Goal: Use online tool/utility: Utilize a website feature to perform a specific function

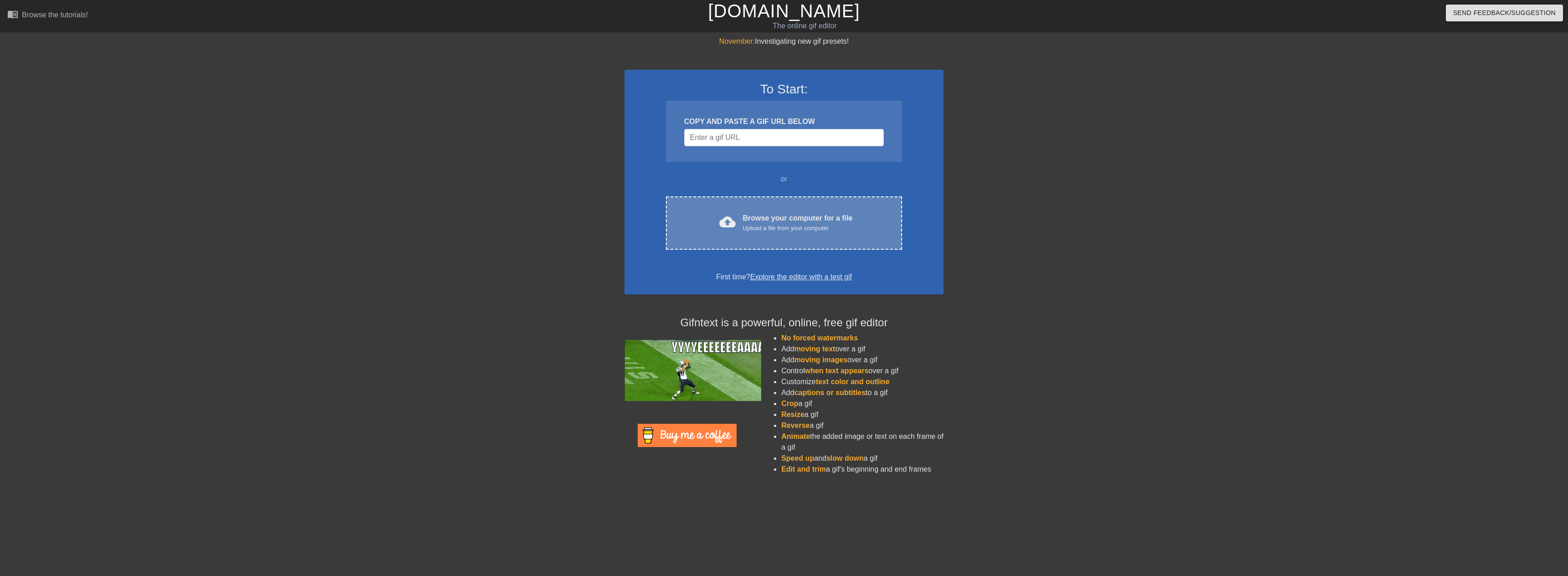
click at [782, 217] on div "Browse your computer for a file Upload a file from your computer" at bounding box center [798, 223] width 110 height 20
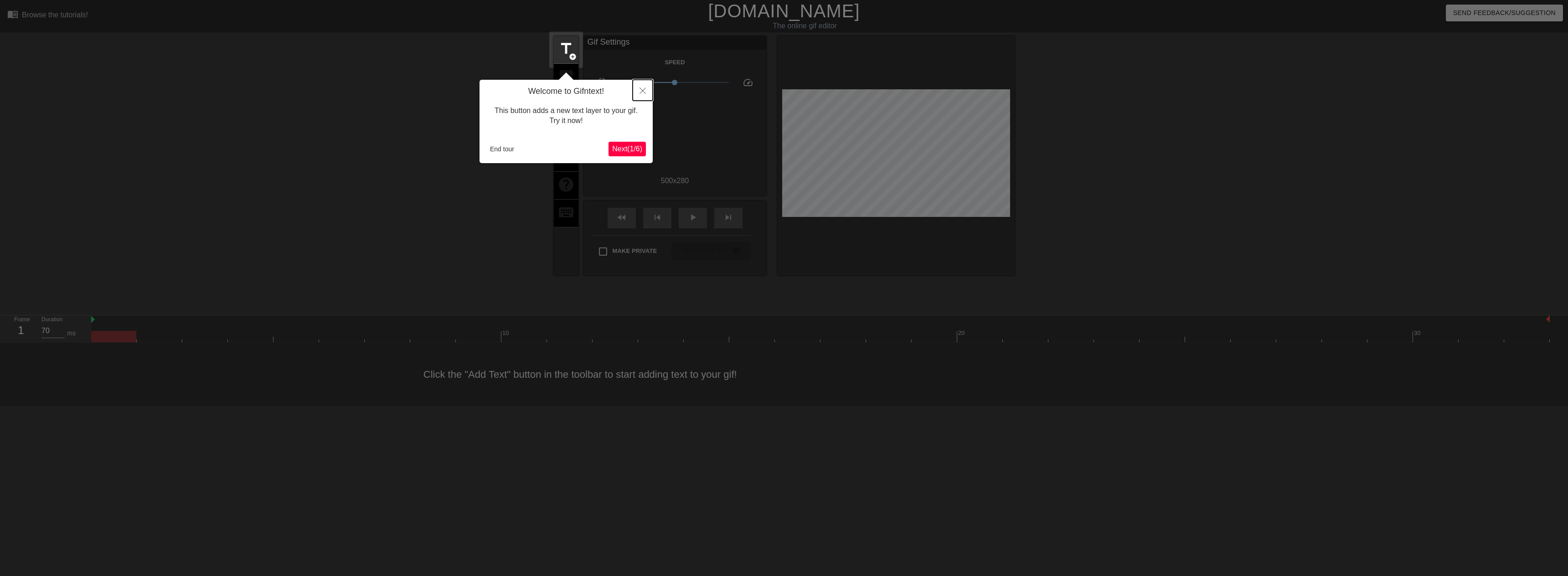
click at [645, 87] on button "Close" at bounding box center [642, 90] width 20 height 21
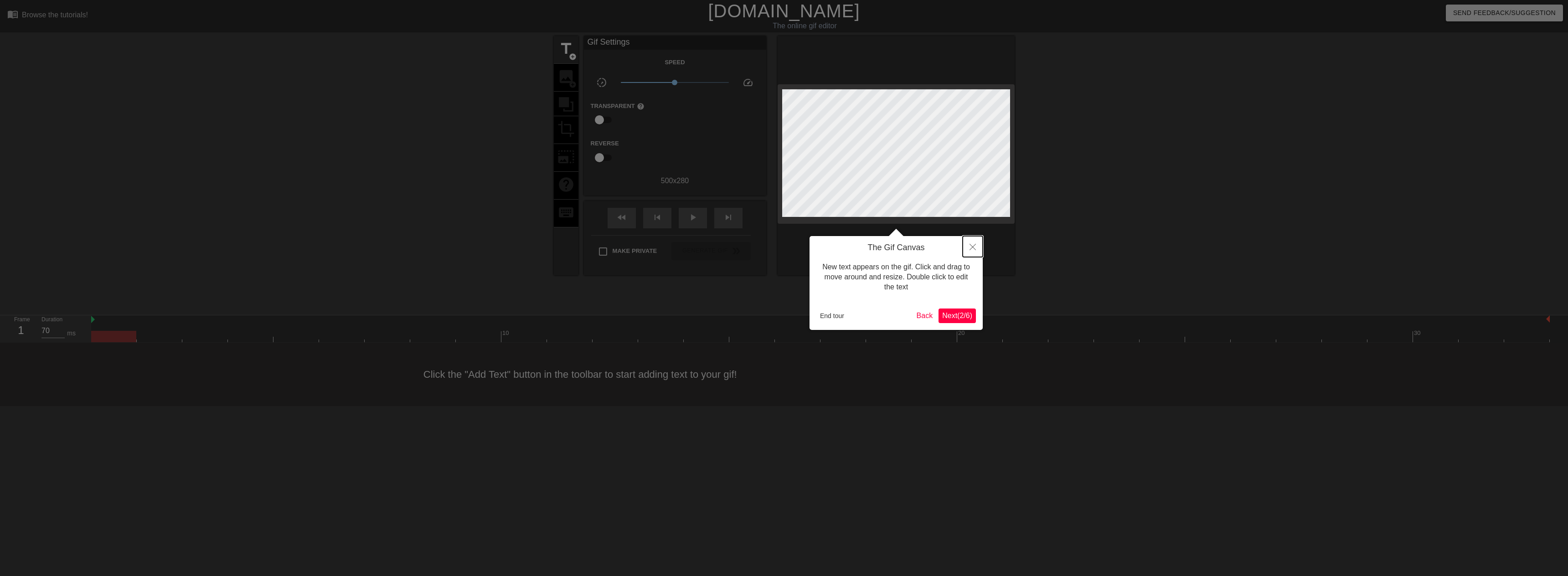
click at [982, 244] on button "Close" at bounding box center [973, 247] width 20 height 21
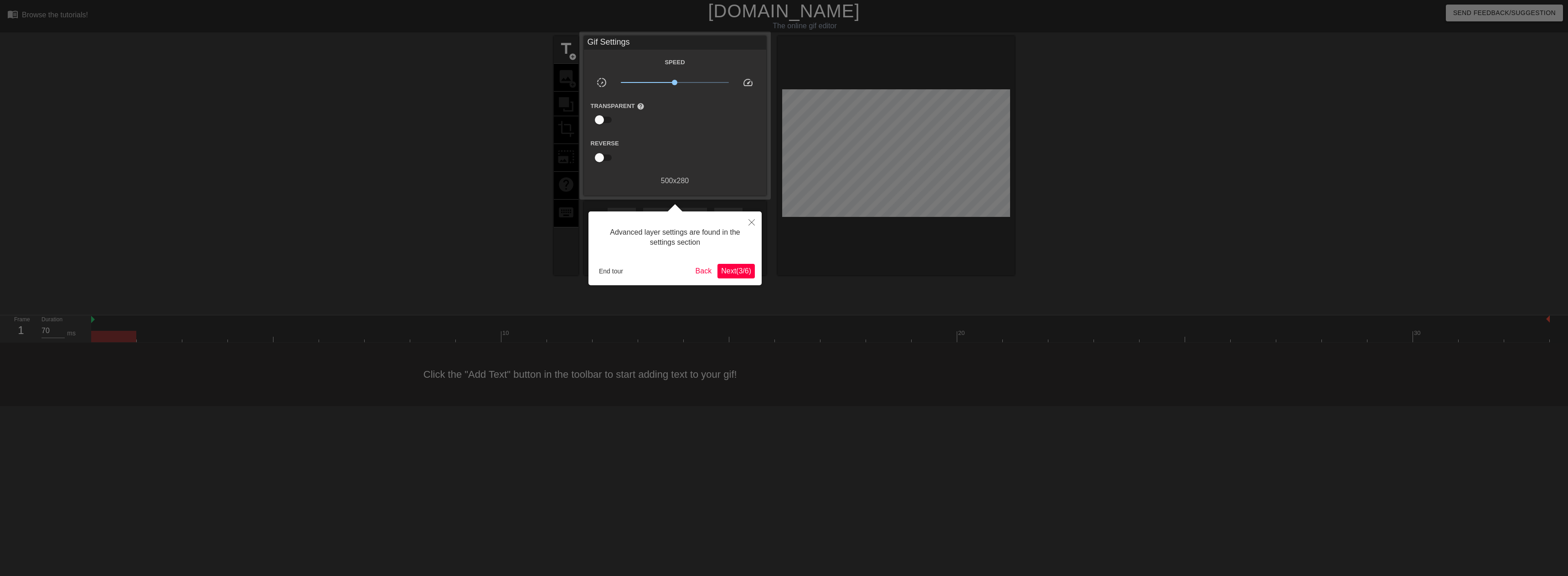
click at [740, 268] on span "Next ( 3 / 6 )" at bounding box center [736, 271] width 30 height 8
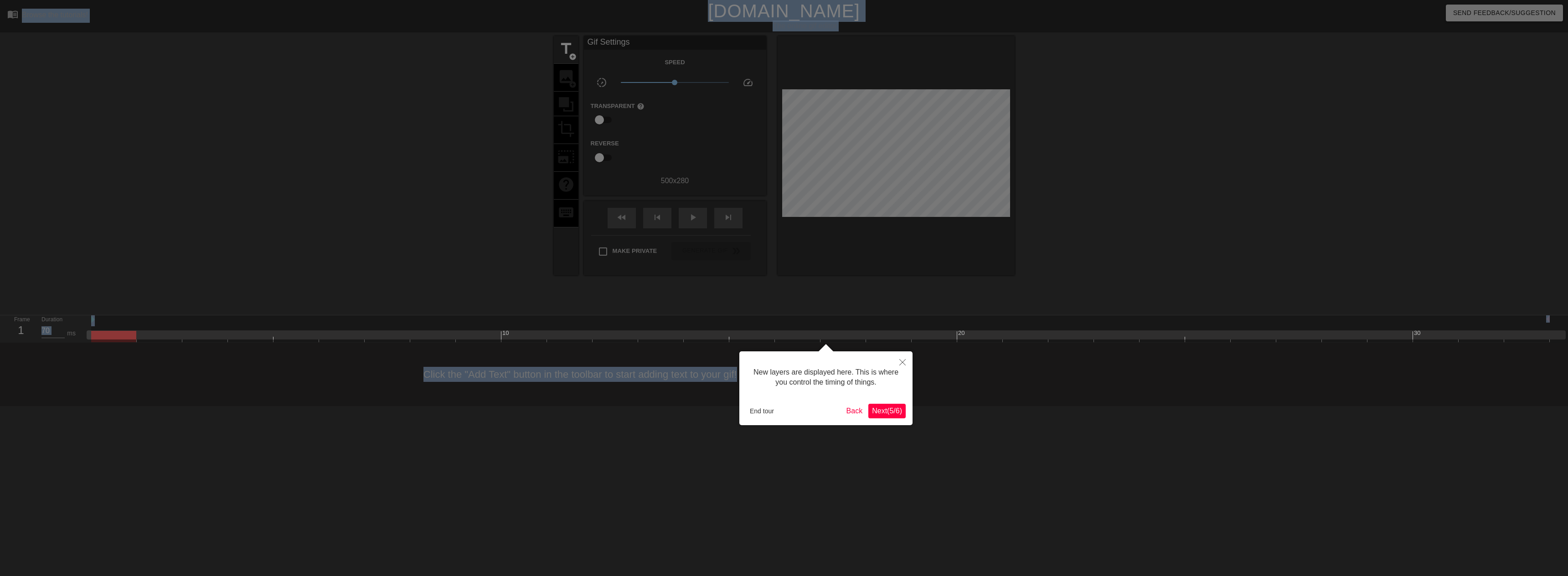
click at [740, 269] on div at bounding box center [784, 288] width 1568 height 576
drag, startPoint x: 881, startPoint y: 407, endPoint x: 882, endPoint y: 411, distance: 4.1
click at [881, 411] on button "Next ( 5 / 6 )" at bounding box center [887, 411] width 38 height 15
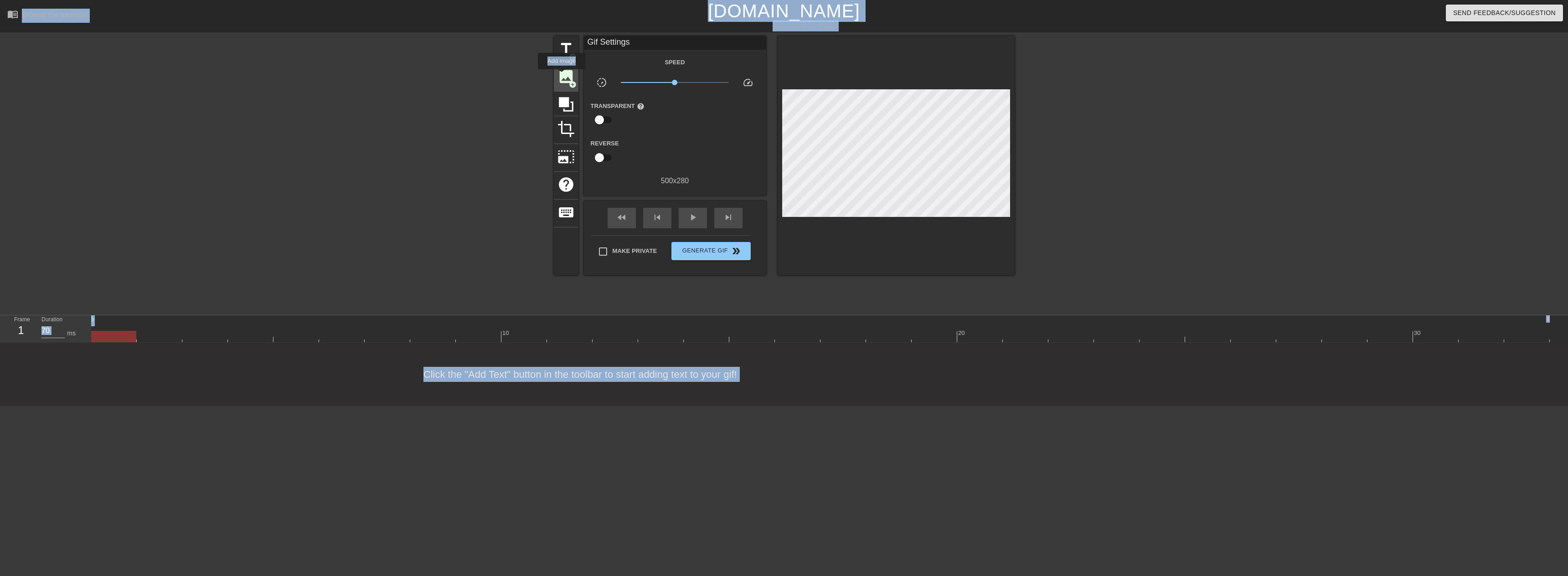
click at [562, 76] on span "image" at bounding box center [566, 76] width 17 height 17
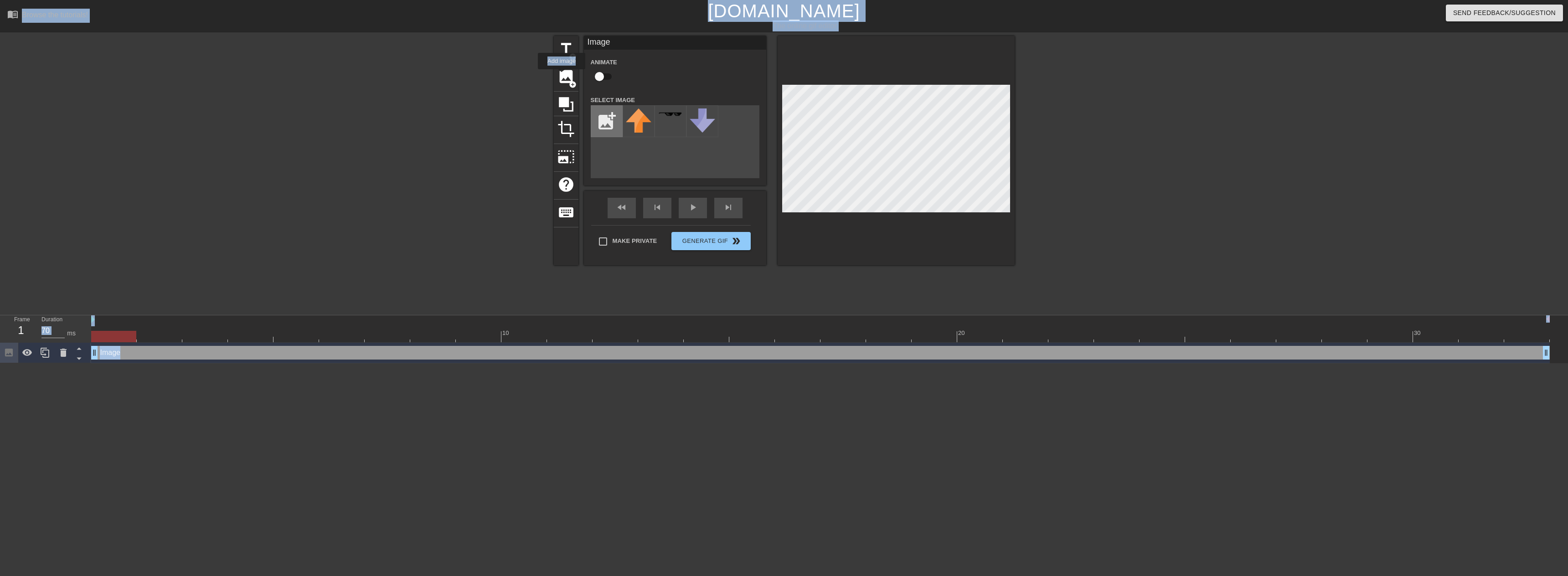
scroll to position [0, 0]
click at [571, 73] on span "image" at bounding box center [566, 76] width 17 height 17
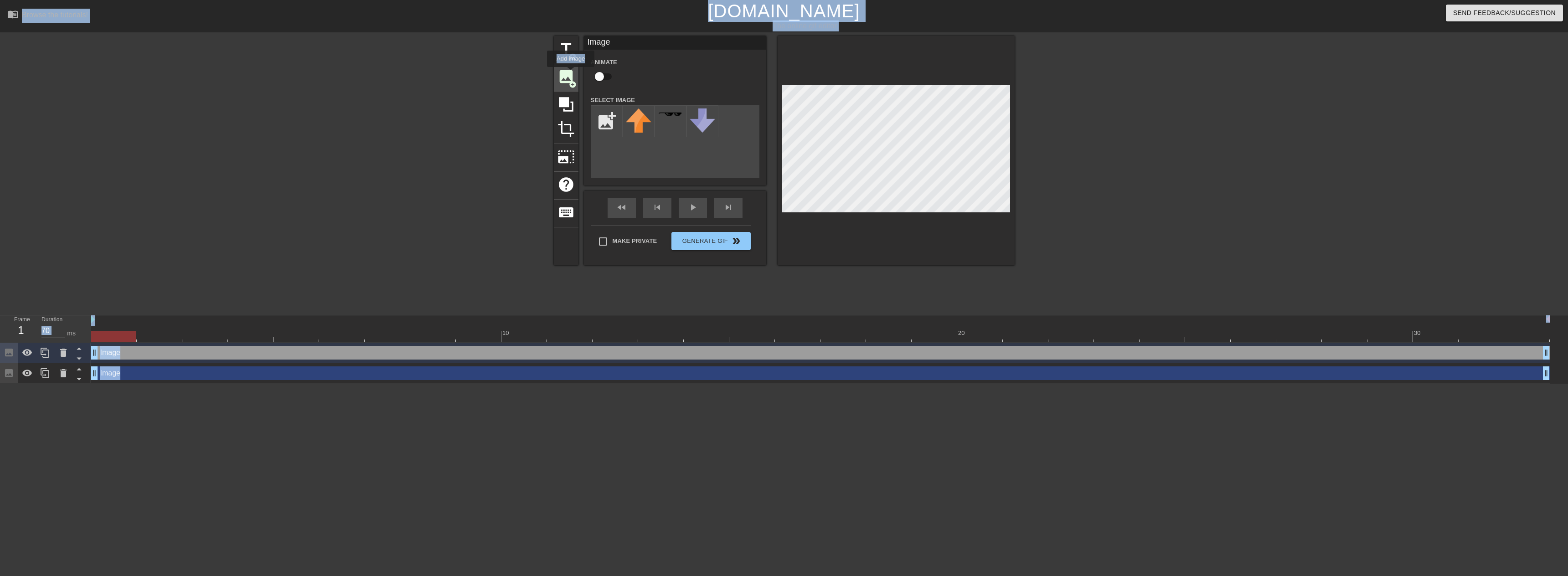
click at [571, 73] on span "image" at bounding box center [566, 76] width 17 height 17
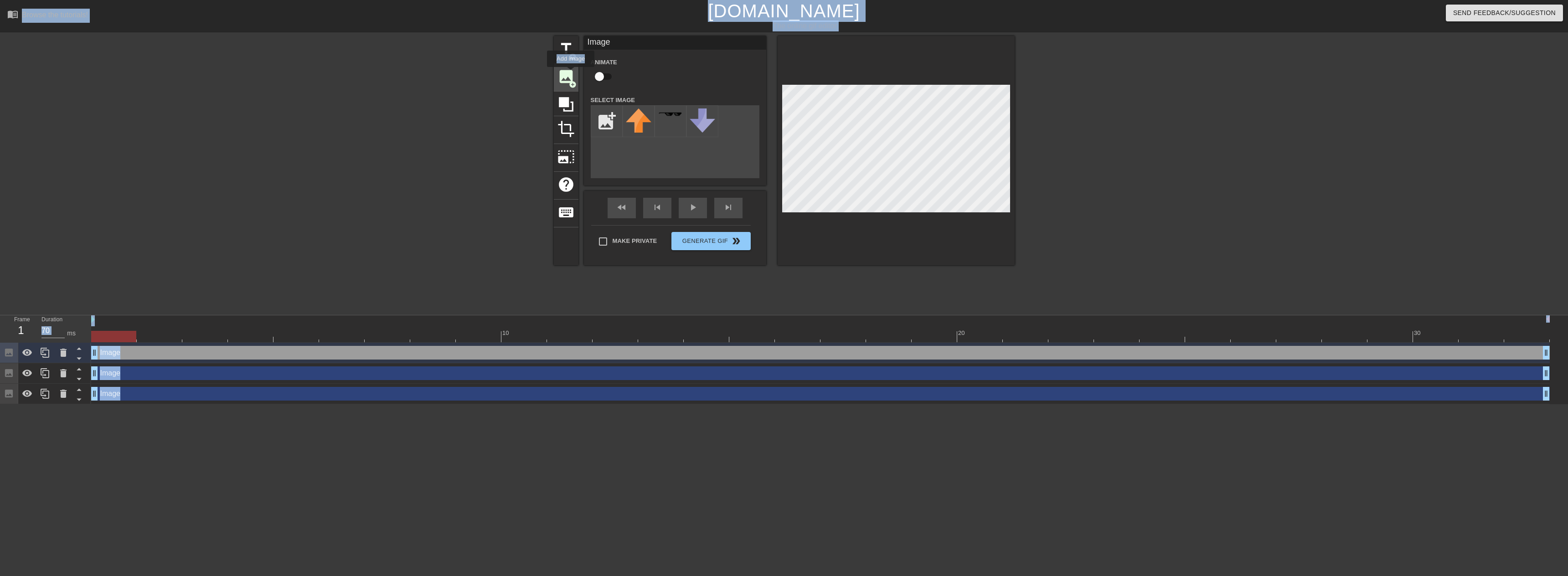
click at [571, 73] on span "image" at bounding box center [566, 76] width 17 height 17
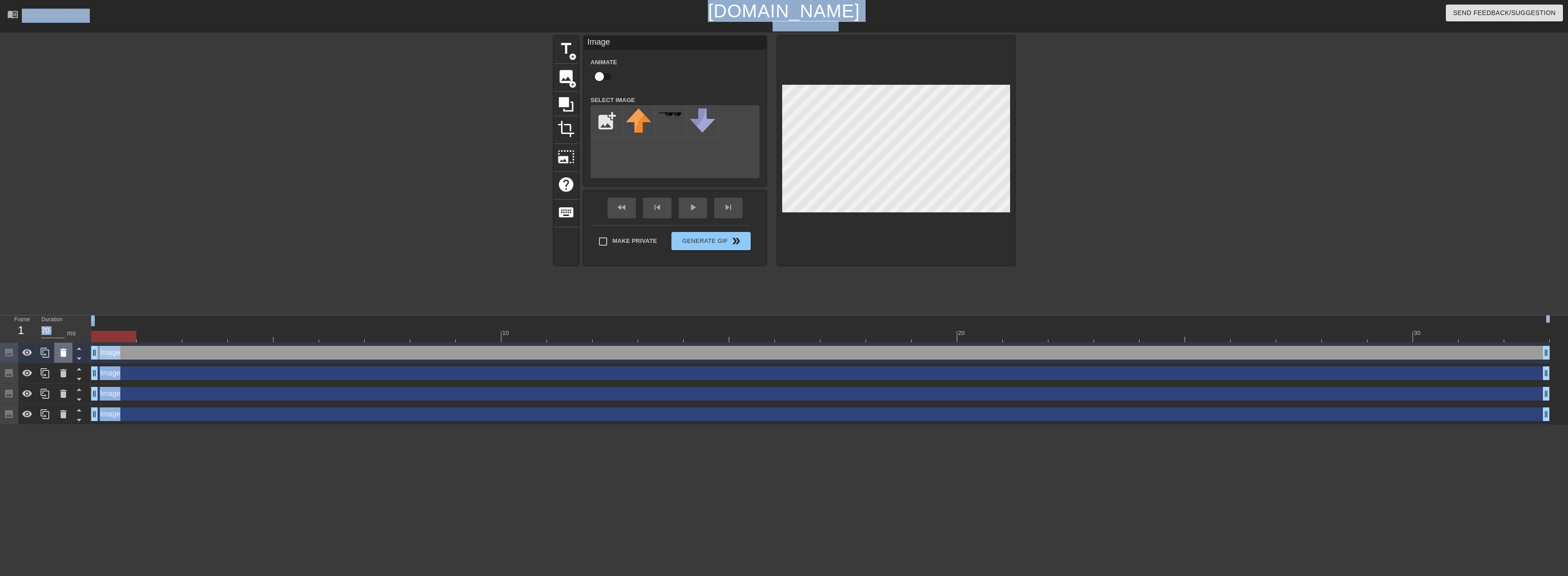
click at [63, 361] on div at bounding box center [63, 353] width 18 height 20
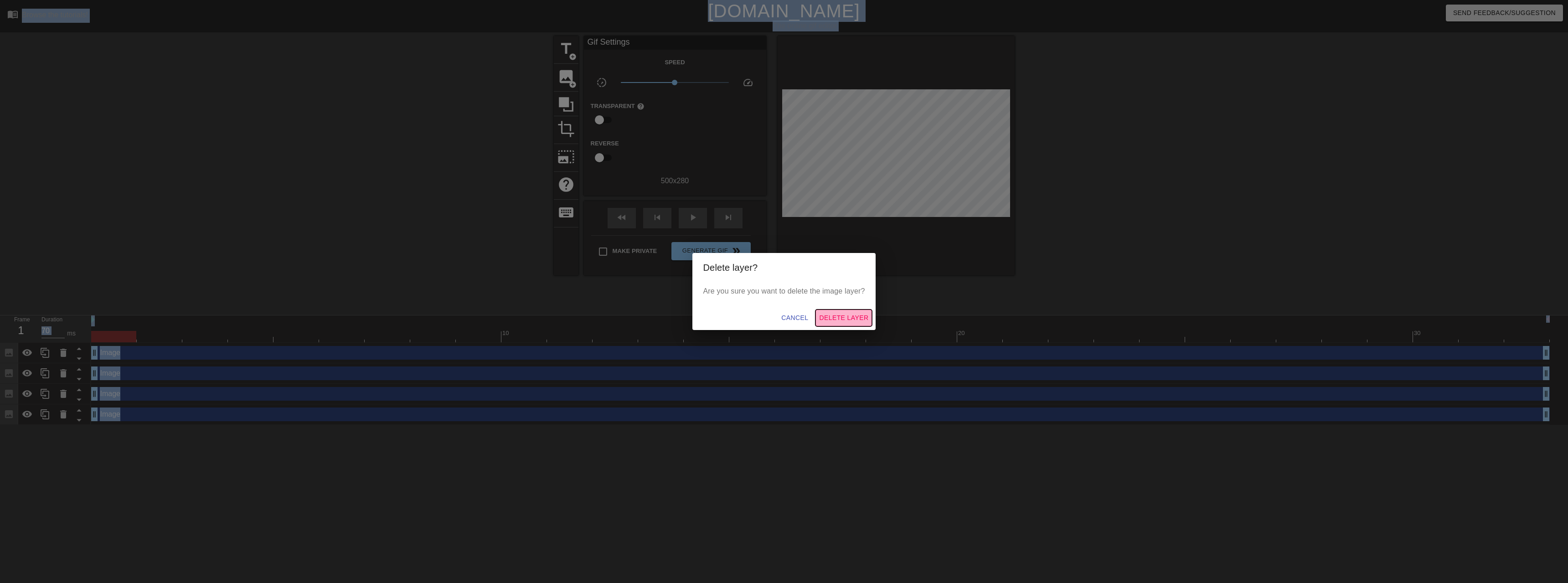
click at [842, 319] on span "Delete Layer" at bounding box center [844, 317] width 49 height 12
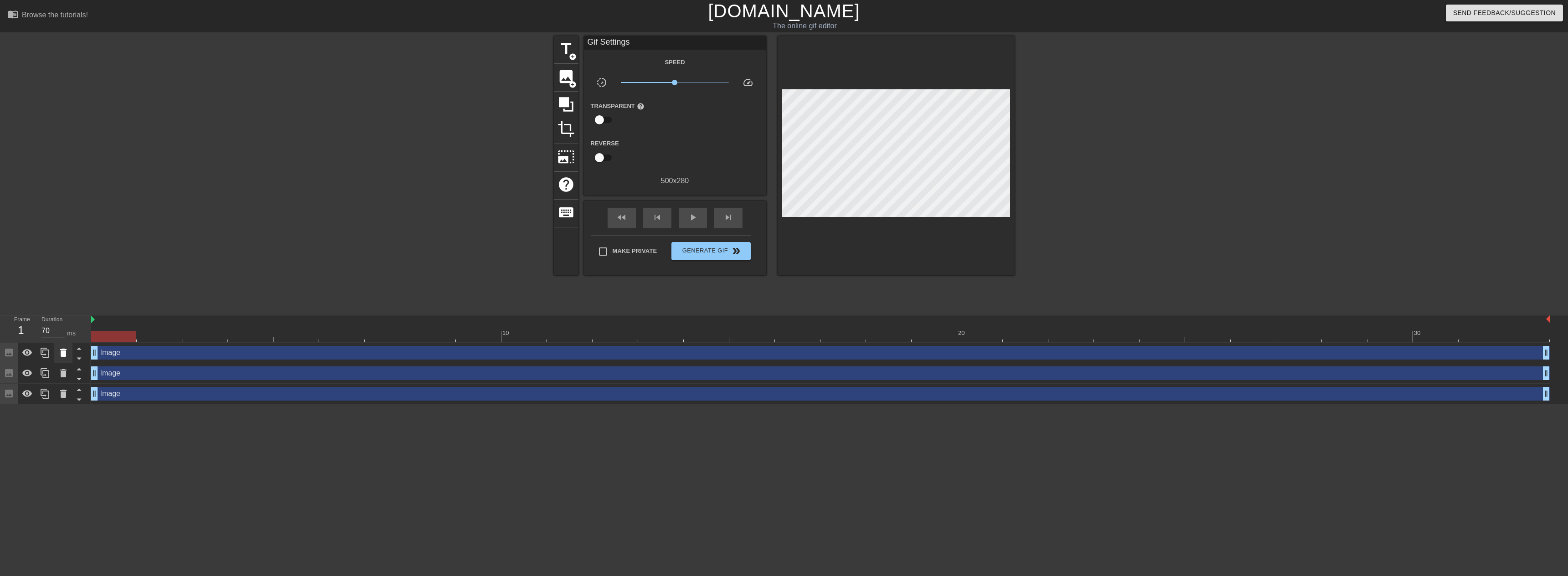
click at [59, 356] on icon at bounding box center [63, 353] width 11 height 11
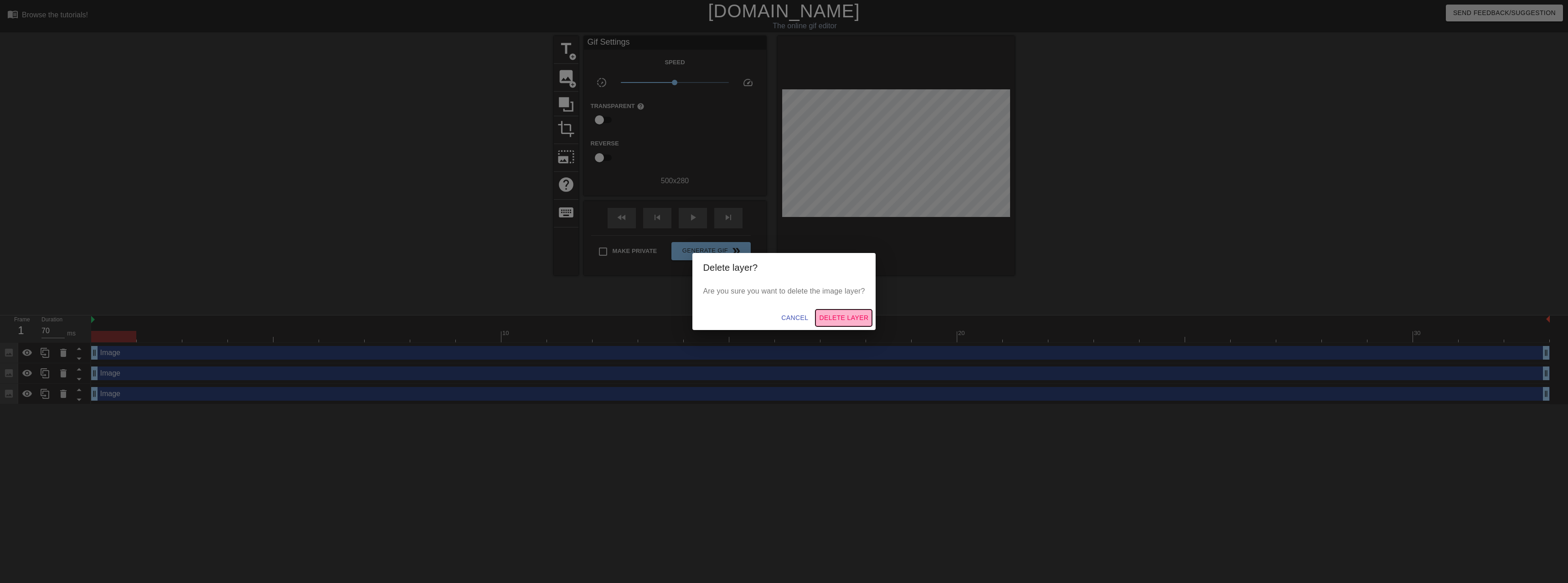
click at [831, 317] on span "Delete Layer" at bounding box center [844, 317] width 49 height 12
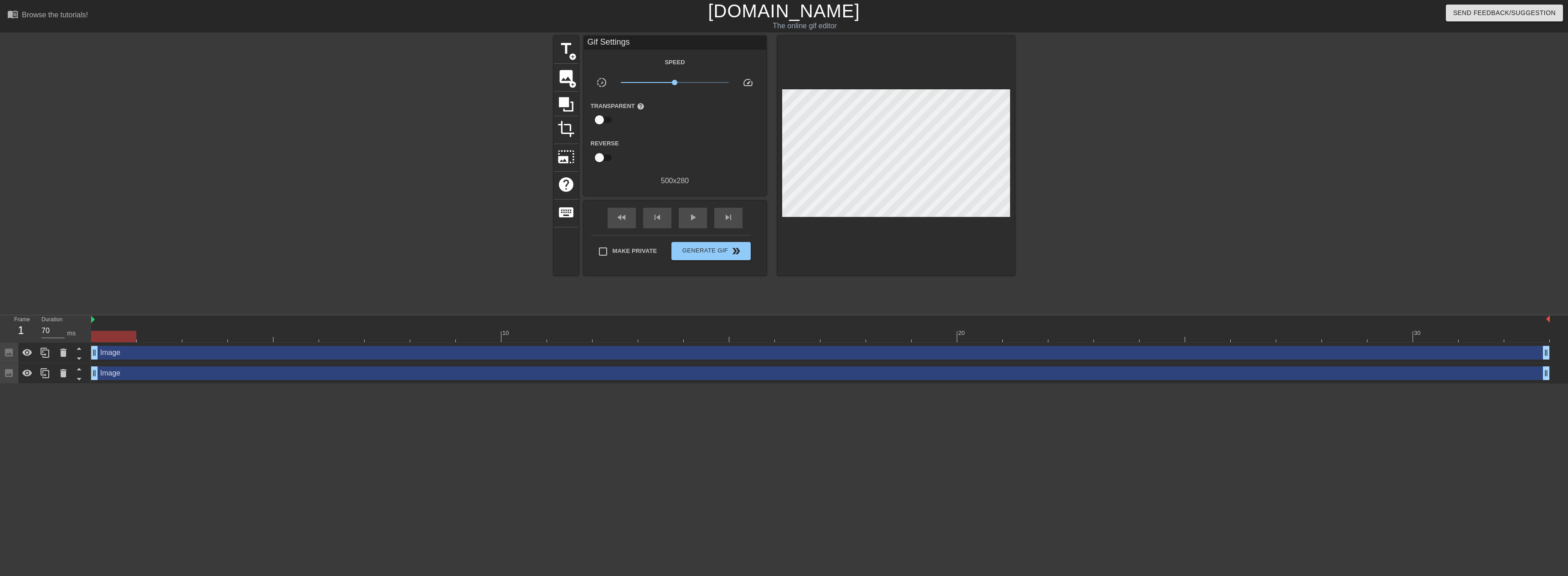
click at [68, 363] on div at bounding box center [46, 363] width 91 height 41
click at [66, 365] on div at bounding box center [63, 373] width 18 height 20
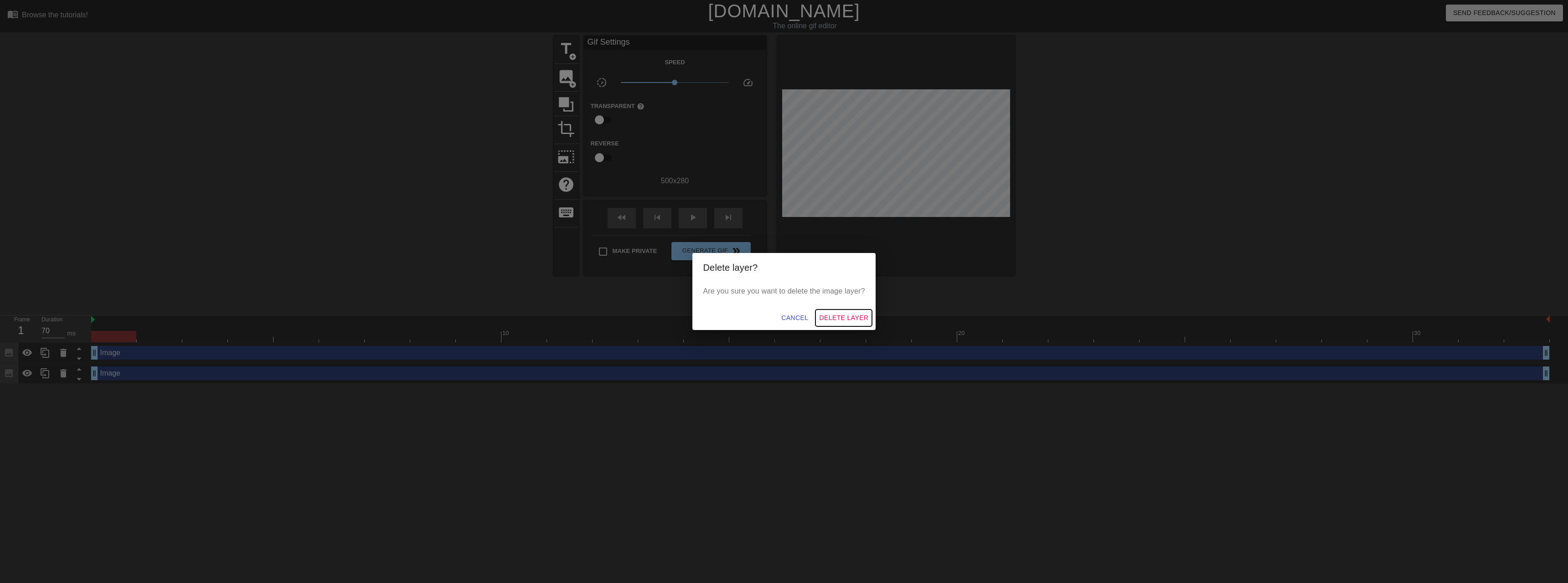
click at [848, 317] on span "Delete Layer" at bounding box center [844, 317] width 49 height 12
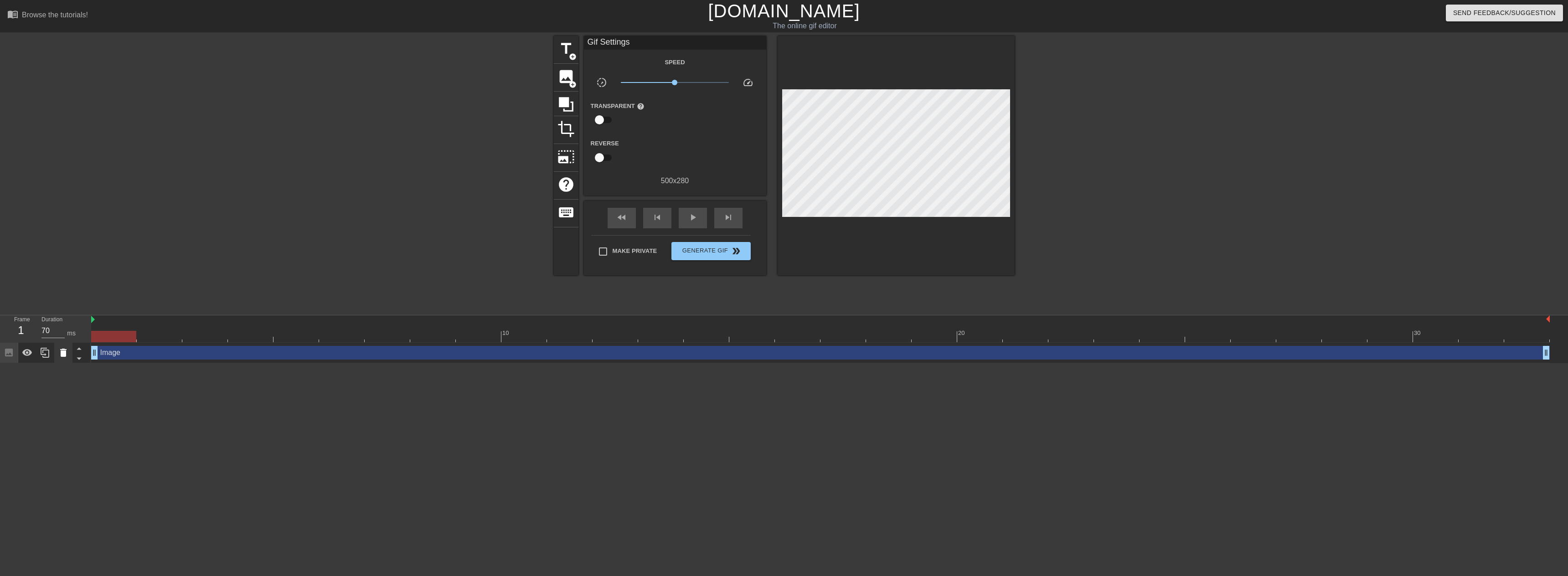
click at [60, 348] on icon at bounding box center [63, 353] width 11 height 11
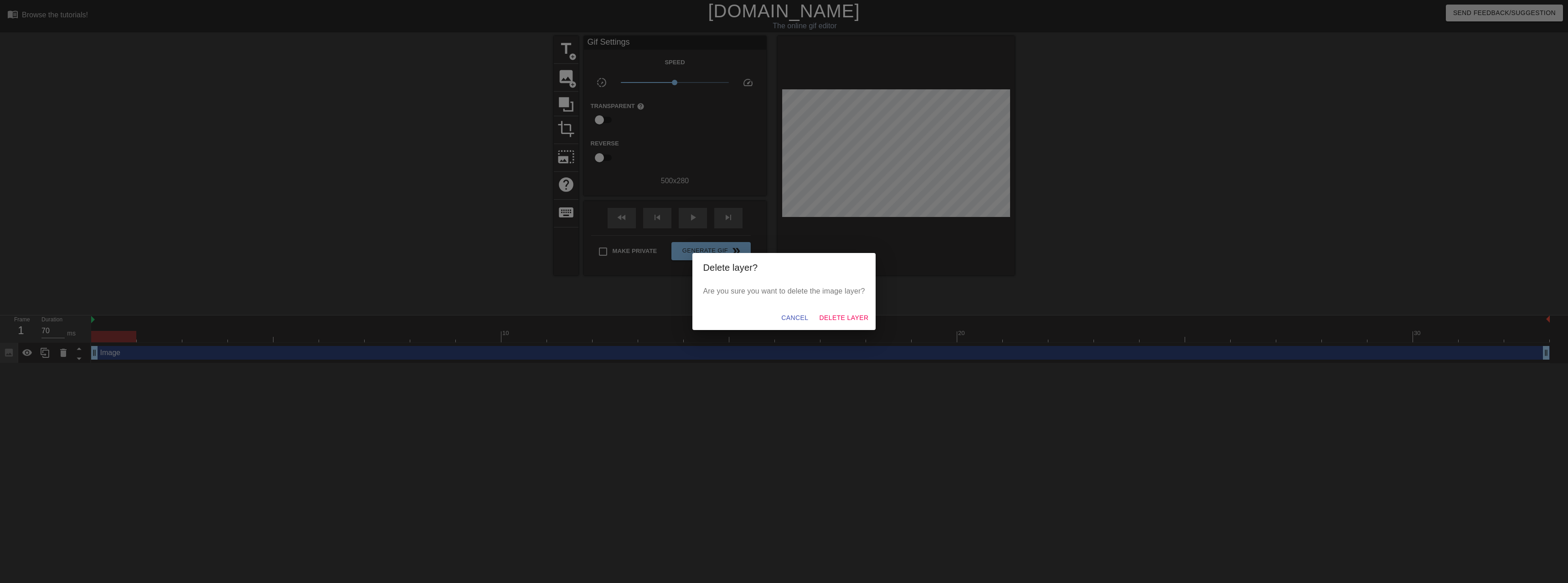
click at [834, 306] on div "Cancel Delete Layer" at bounding box center [784, 317] width 184 height 24
click at [840, 311] on button "Delete Layer" at bounding box center [844, 317] width 57 height 17
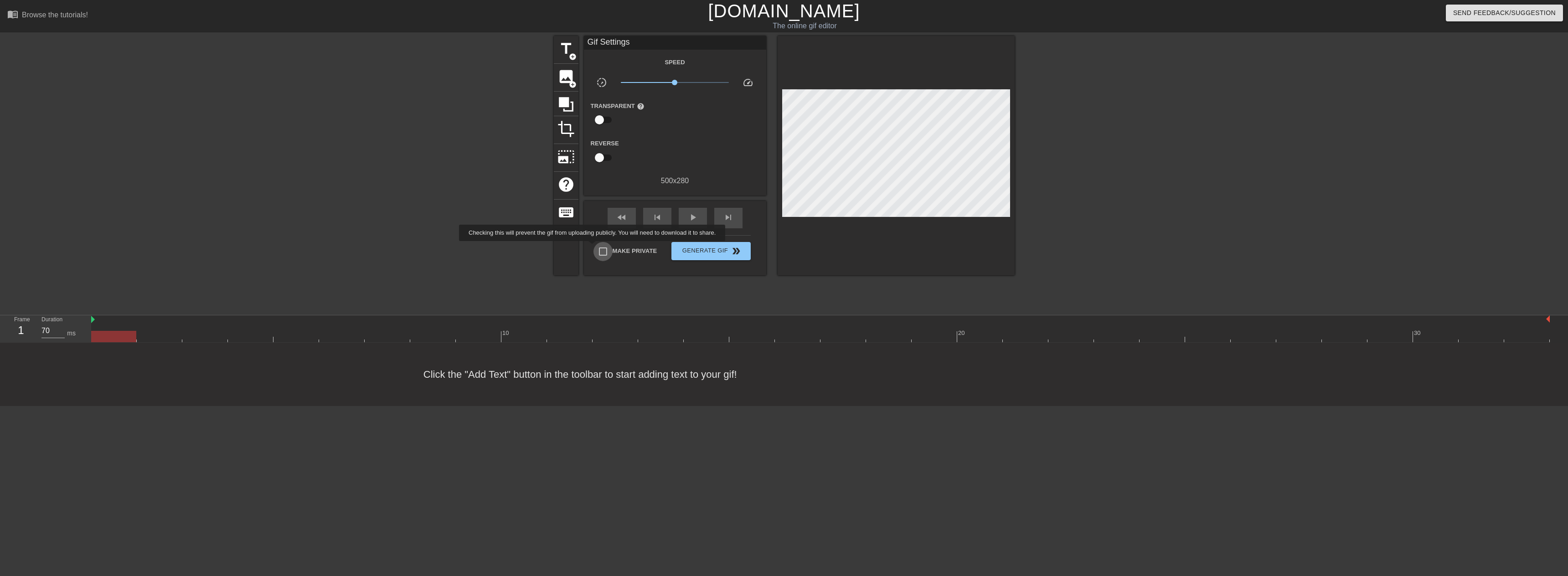
drag, startPoint x: 594, startPoint y: 247, endPoint x: 599, endPoint y: 254, distance: 8.6
click at [596, 249] on input "Make Private" at bounding box center [603, 251] width 19 height 19
checkbox input "true"
click at [561, 86] on div "image add_circle" at bounding box center [566, 78] width 25 height 28
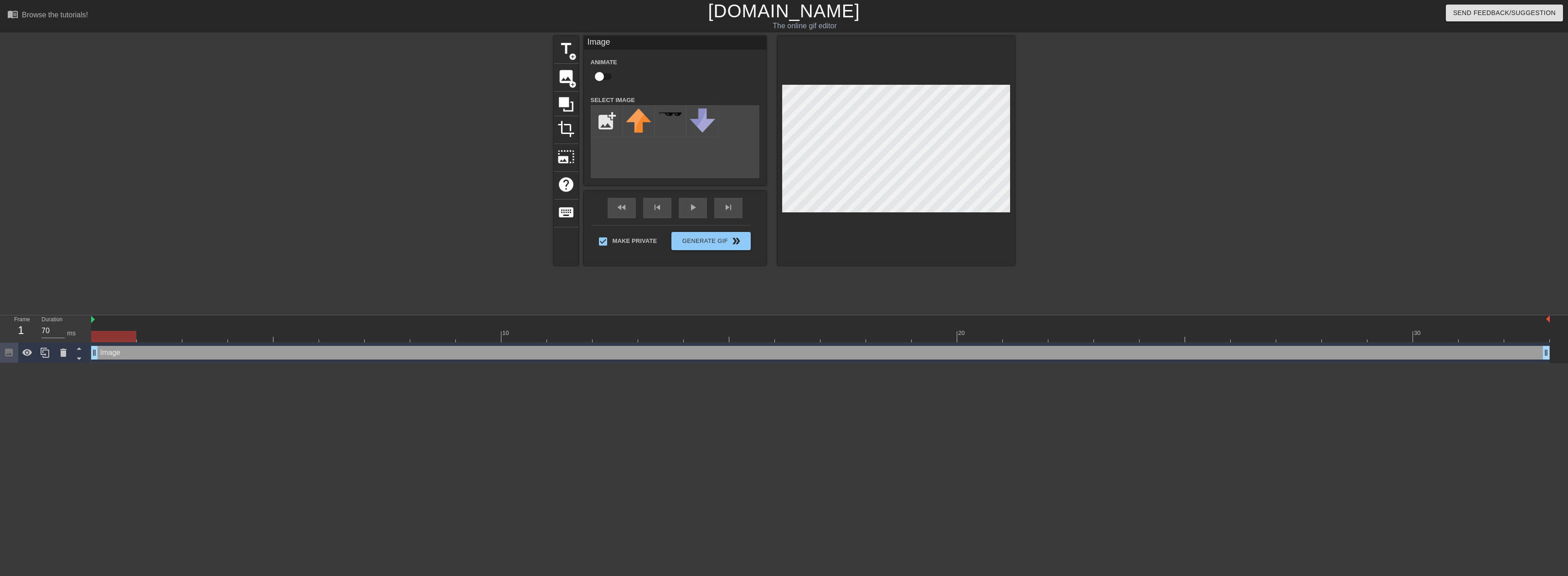
click at [669, 152] on div "add_photo_alternate" at bounding box center [675, 142] width 169 height 73
click at [605, 116] on input "file" at bounding box center [607, 121] width 31 height 31
type input "C:\fakepath\Unbenannt.png"
click at [900, 363] on html "menu_book Browse the tutorials! [DOMAIN_NAME] The online gif editor Send Feedba…" at bounding box center [784, 182] width 1568 height 363
click at [646, 123] on img at bounding box center [638, 116] width 25 height 16
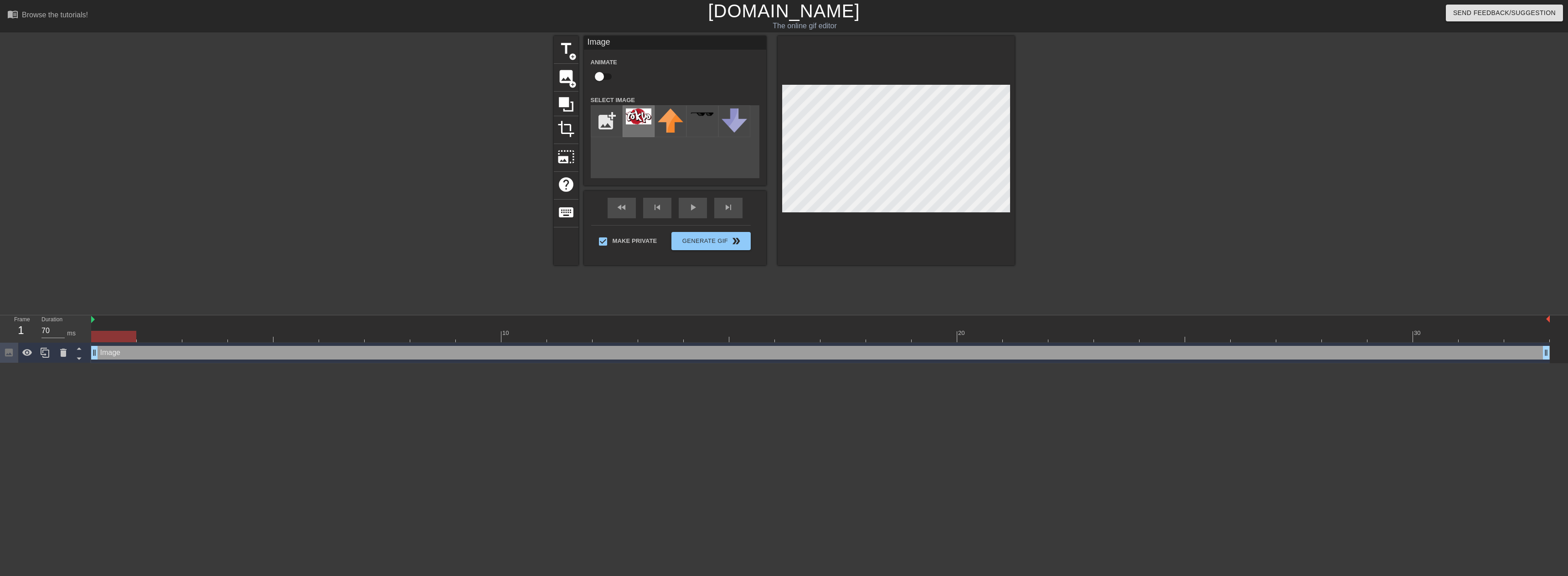
click at [639, 135] on div at bounding box center [639, 121] width 32 height 32
click at [639, 115] on img at bounding box center [638, 116] width 25 height 16
click at [673, 118] on img at bounding box center [670, 120] width 25 height 24
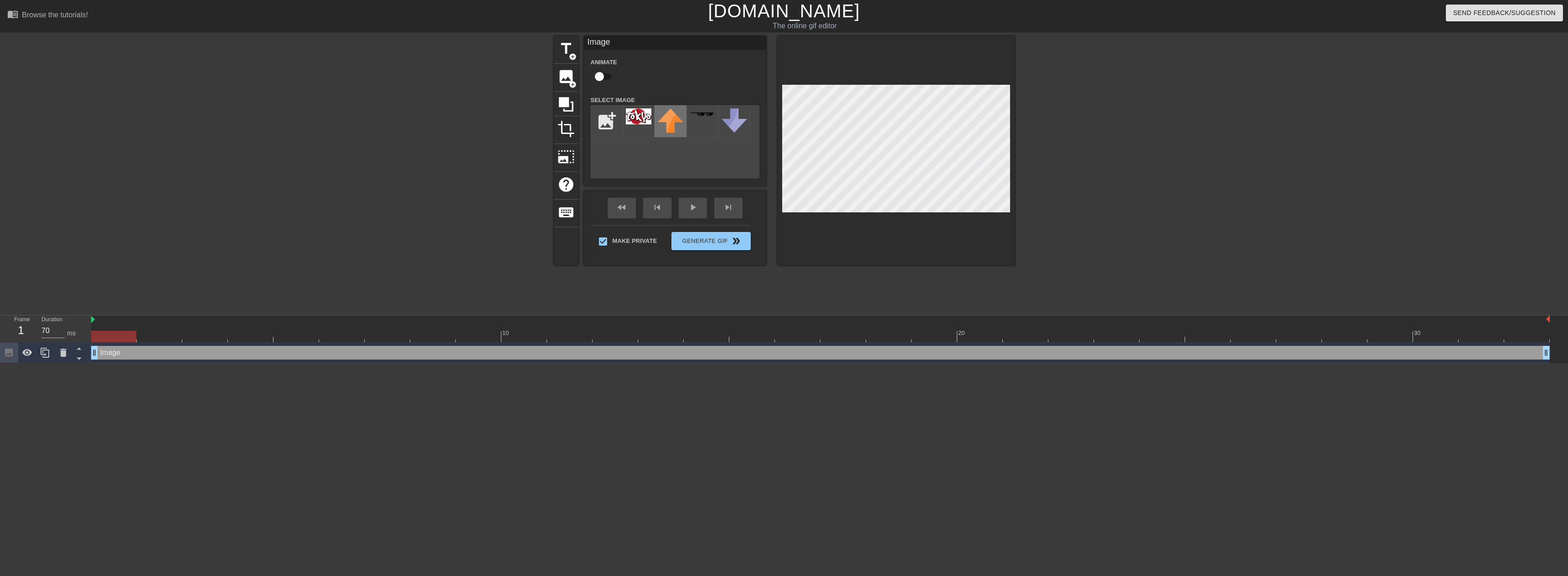
click at [673, 118] on img at bounding box center [670, 120] width 25 height 24
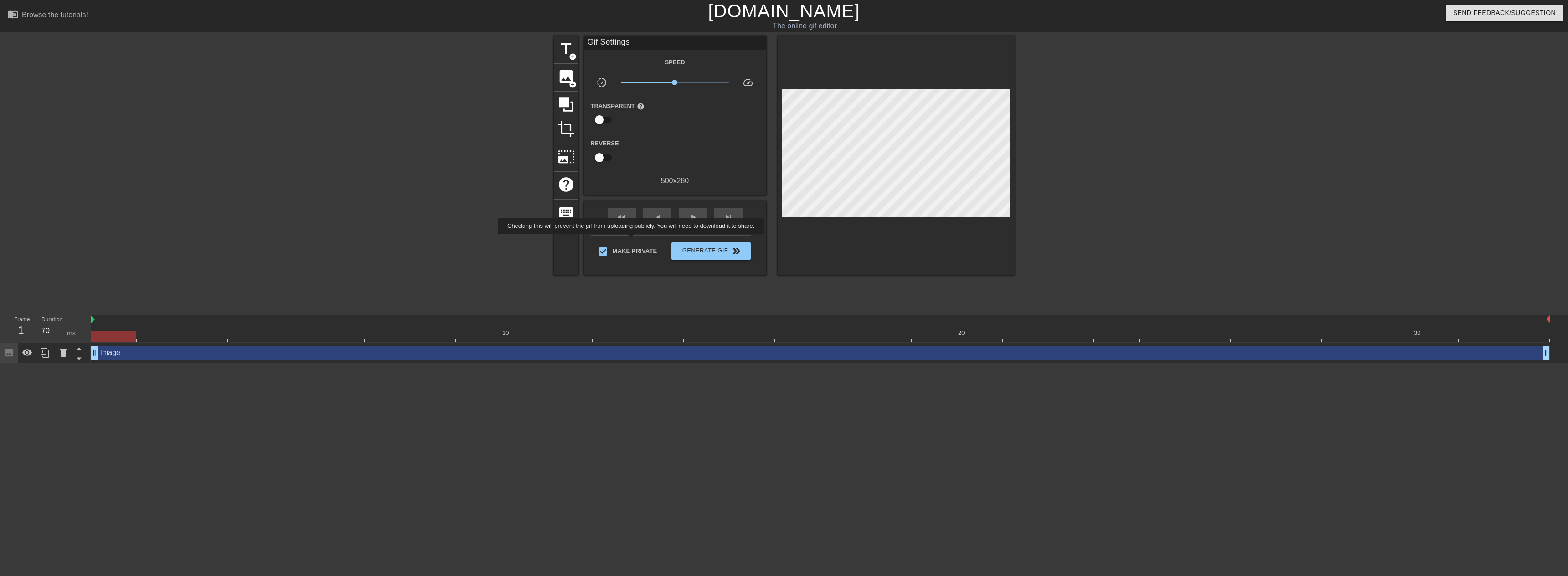
click at [633, 242] on label "Make Private" at bounding box center [626, 251] width 64 height 19
click at [613, 242] on input "Make Private" at bounding box center [603, 251] width 19 height 19
checkbox input "false"
click at [567, 83] on span "image" at bounding box center [566, 76] width 17 height 17
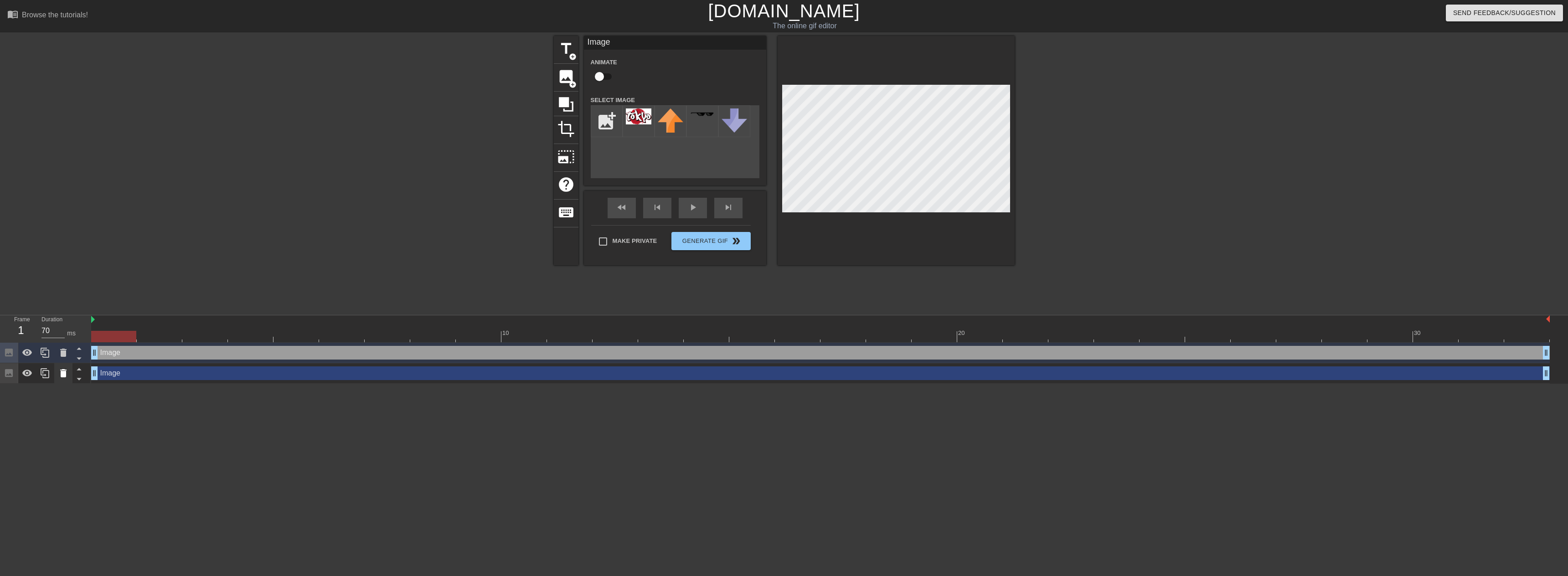
click at [61, 369] on icon at bounding box center [63, 374] width 11 height 11
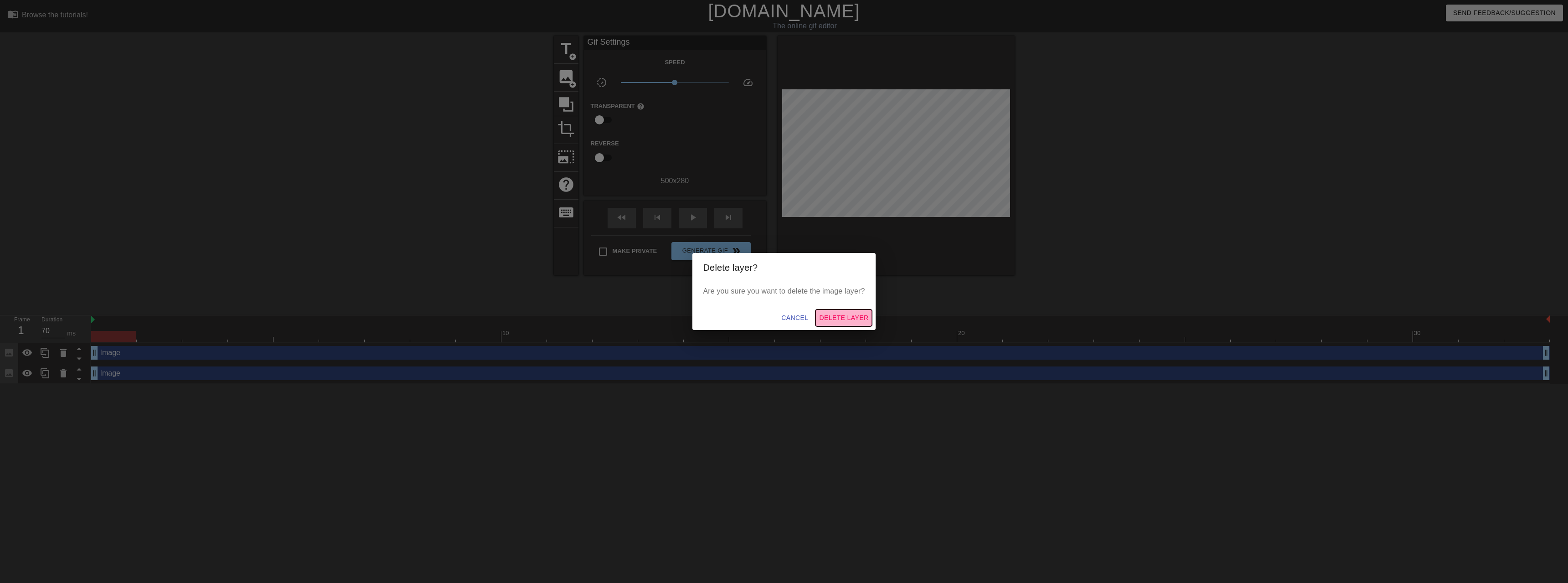
click at [825, 314] on span "Delete Layer" at bounding box center [844, 317] width 49 height 12
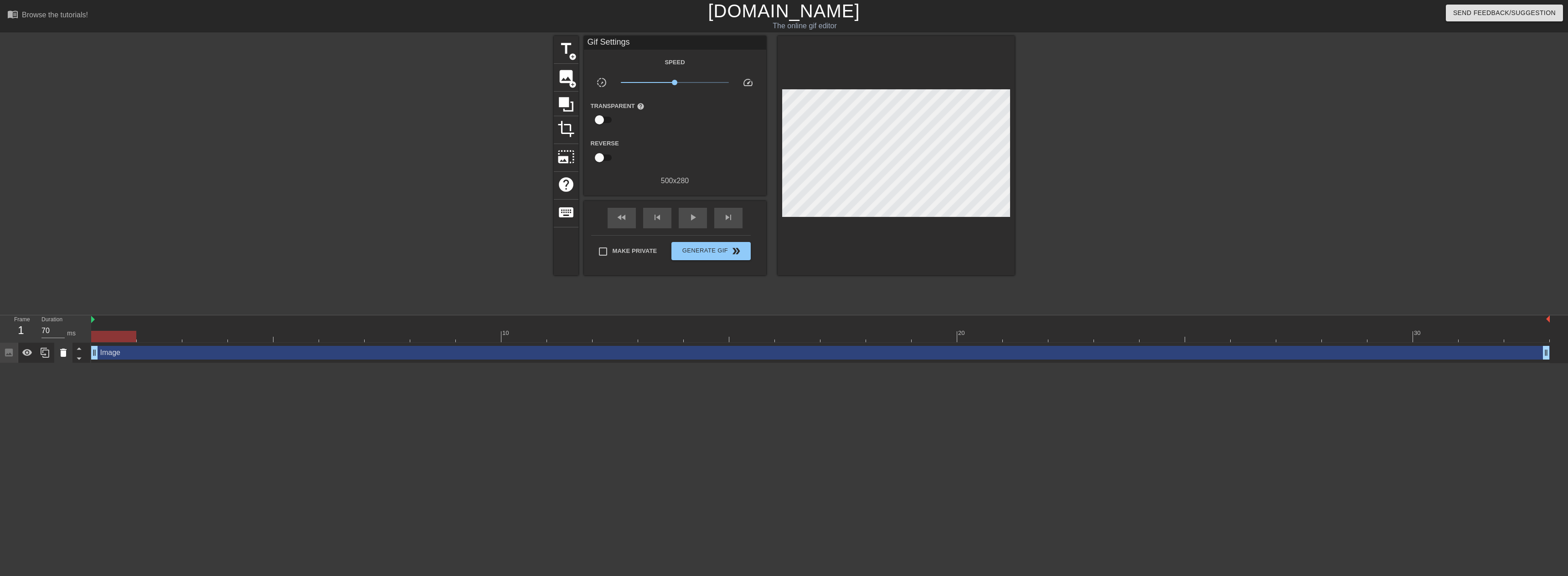
click at [63, 353] on icon at bounding box center [63, 353] width 6 height 8
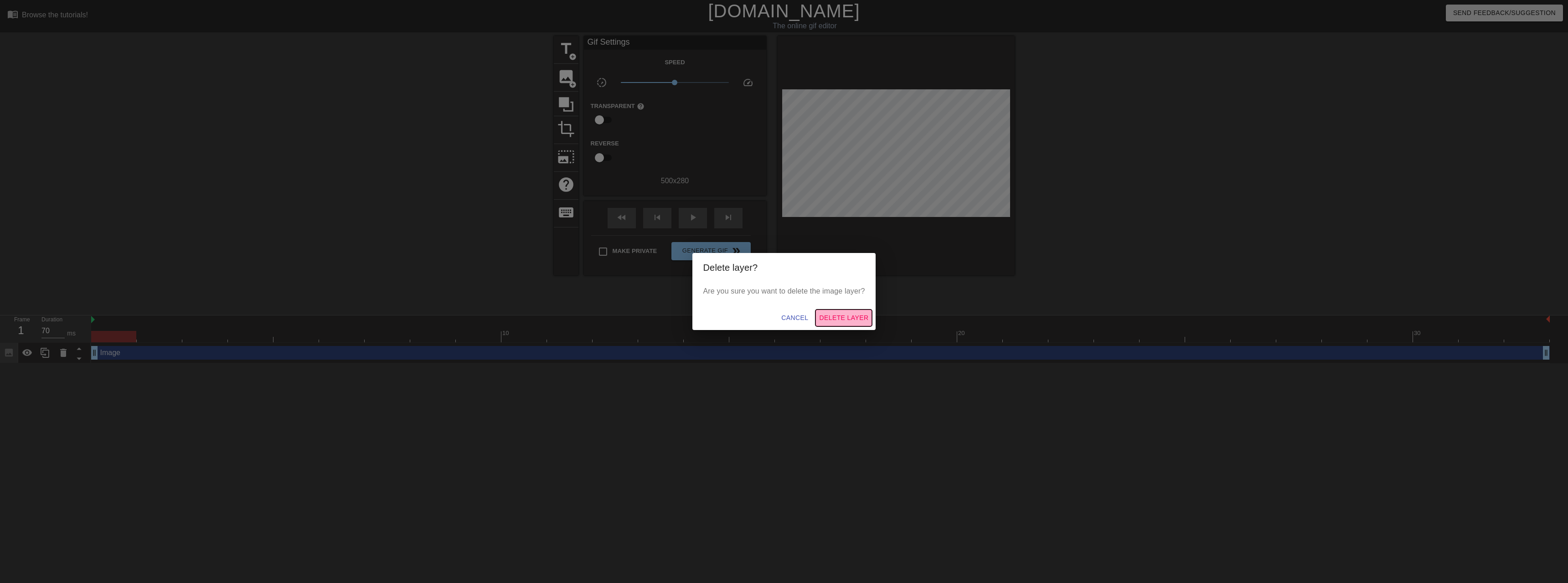
click at [831, 314] on span "Delete Layer" at bounding box center [844, 317] width 49 height 12
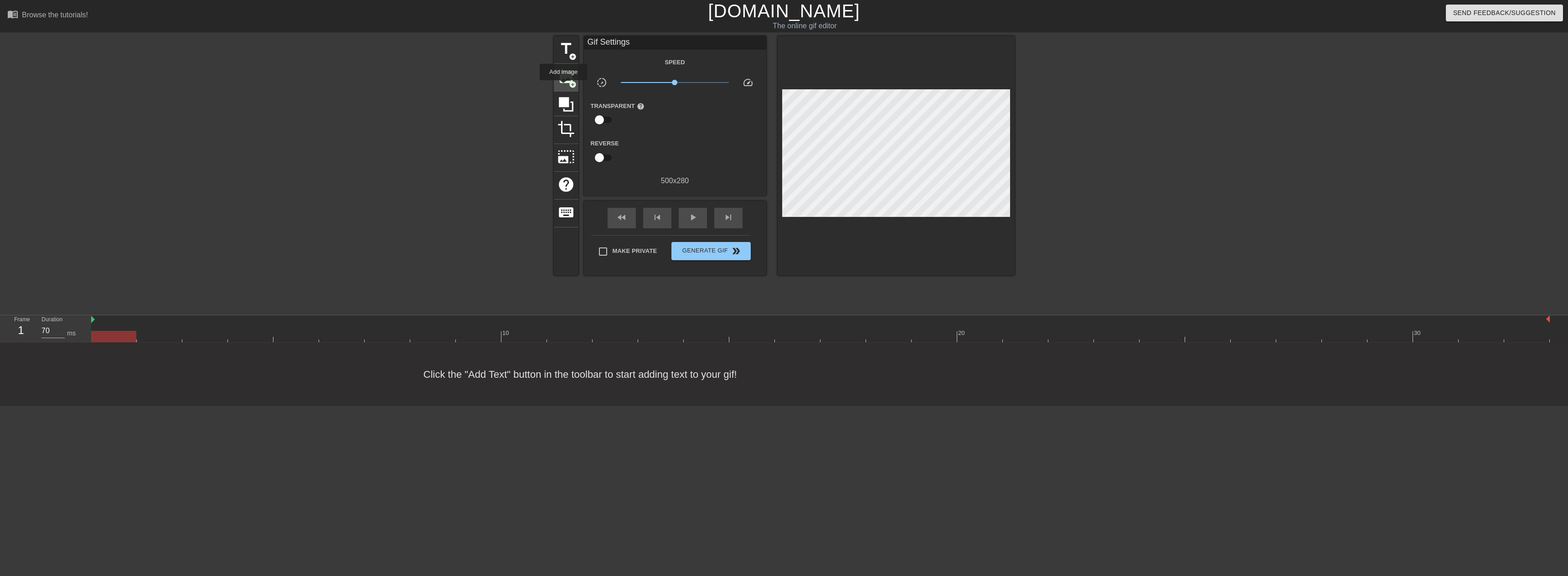
click at [564, 87] on div "image add_circle" at bounding box center [566, 78] width 25 height 28
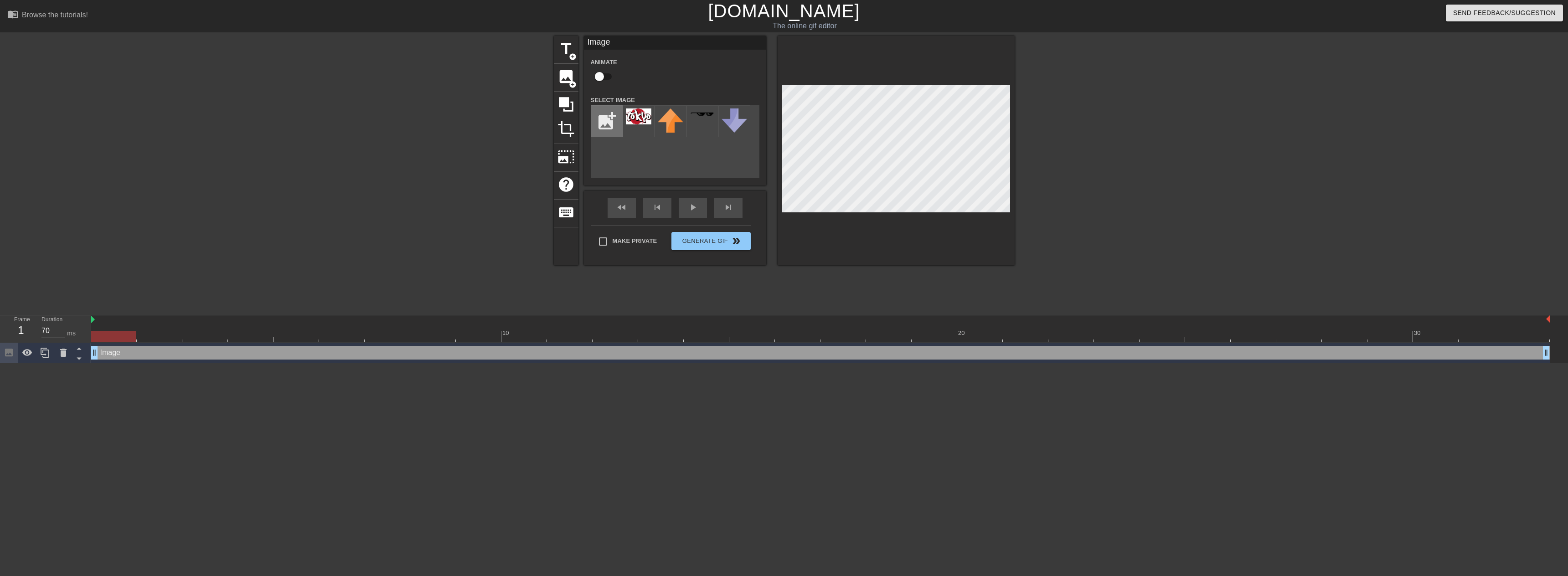
click at [602, 126] on input "file" at bounding box center [607, 121] width 31 height 31
type input "C:\fakepath\Unbenannt.png"
click at [642, 129] on div at bounding box center [639, 121] width 32 height 32
click at [702, 236] on div "Make Private Generate Gif double_arrow" at bounding box center [671, 243] width 159 height 36
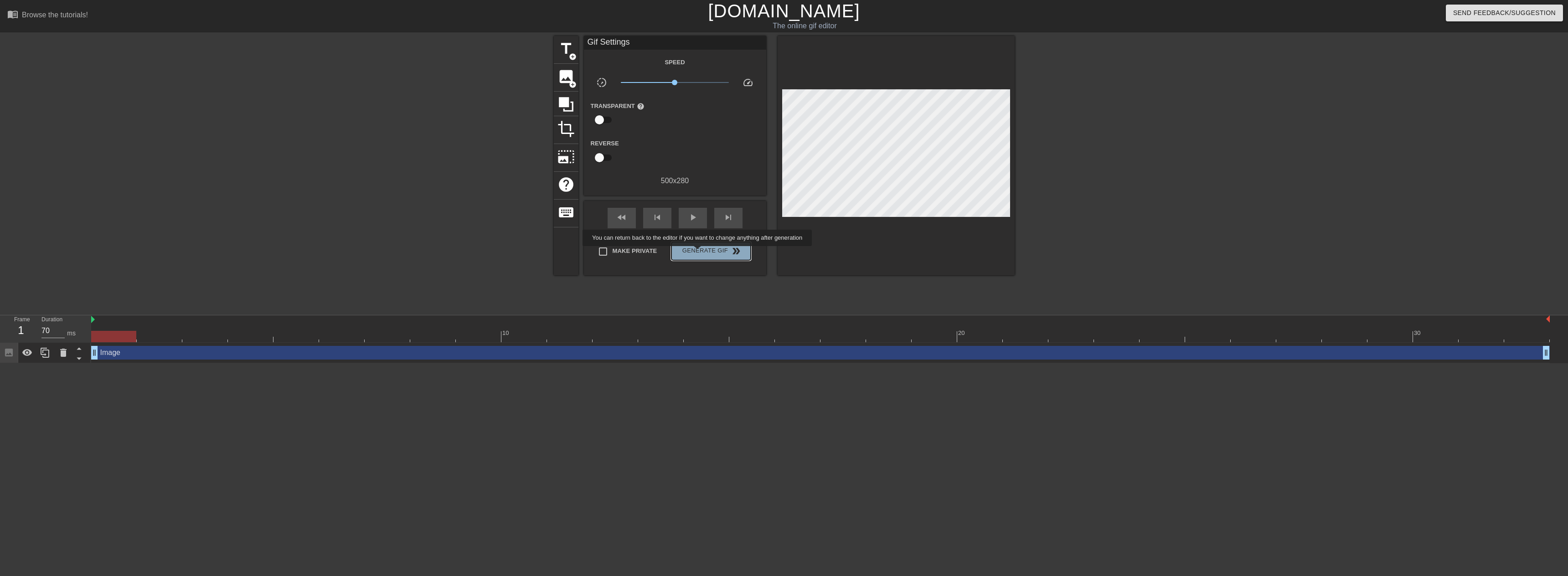
click at [698, 252] on span "Generate Gif double_arrow" at bounding box center [711, 251] width 71 height 11
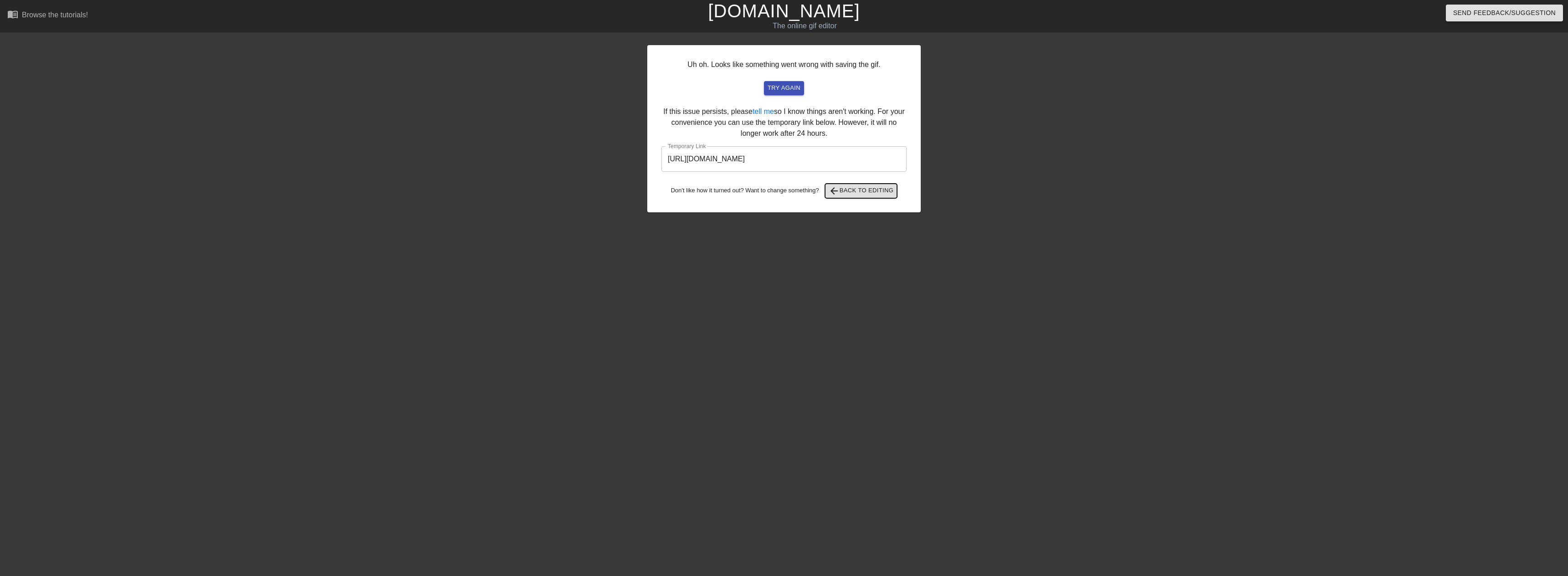
click at [868, 194] on span "arrow_back Back to Editing" at bounding box center [862, 191] width 65 height 11
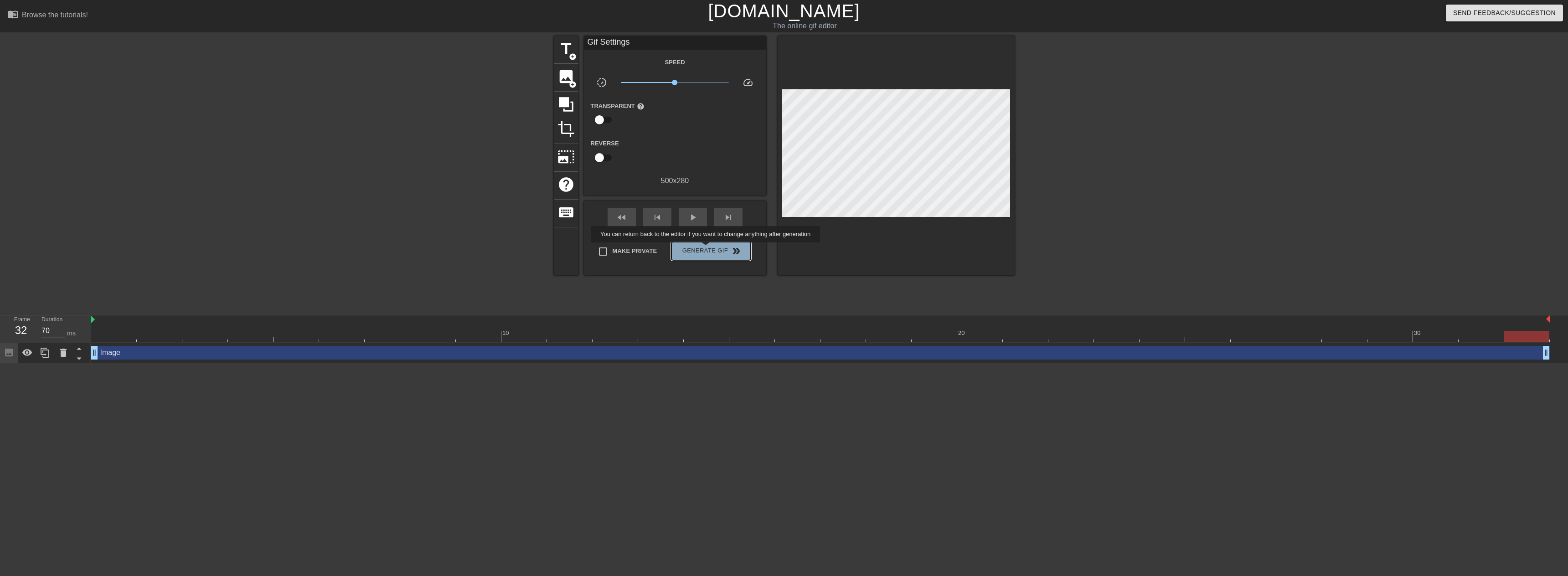
click at [706, 249] on span "Generate Gif double_arrow" at bounding box center [711, 251] width 71 height 11
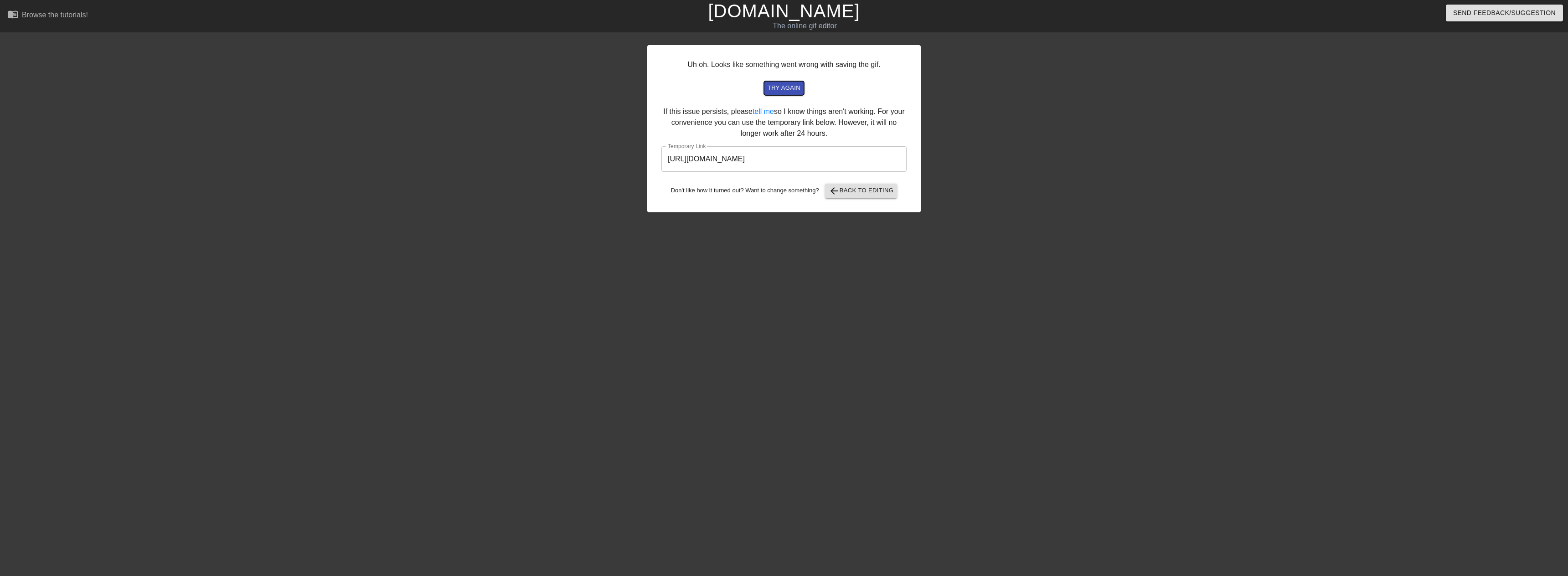
click at [772, 86] on span "try again" at bounding box center [784, 88] width 33 height 10
